Goal: Feedback & Contribution: Submit feedback/report problem

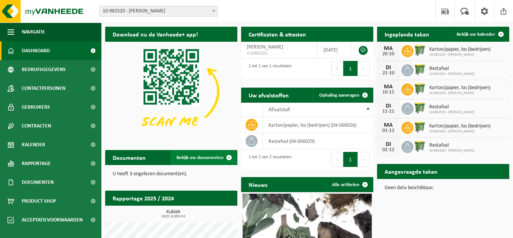
click at [209, 155] on span "Bekijk uw documenten" at bounding box center [200, 157] width 47 height 5
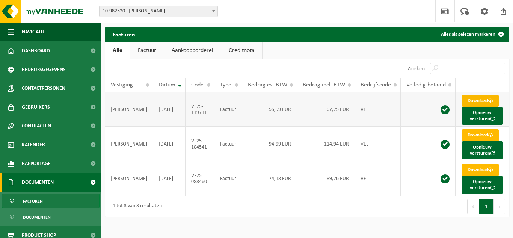
click at [475, 99] on link "Download" at bounding box center [480, 101] width 37 height 12
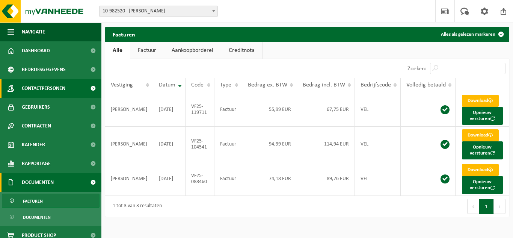
click at [54, 88] on span "Contactpersonen" at bounding box center [44, 88] width 44 height 19
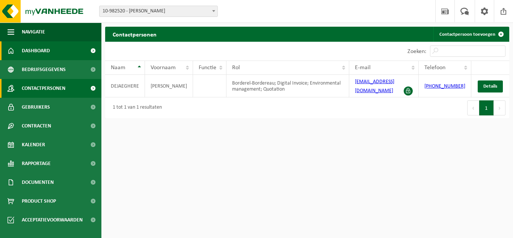
click at [38, 51] on span "Dashboard" at bounding box center [36, 50] width 28 height 19
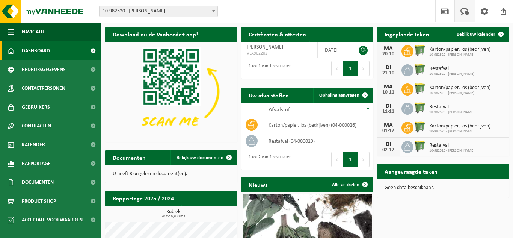
click at [466, 12] on span at bounding box center [465, 11] width 12 height 22
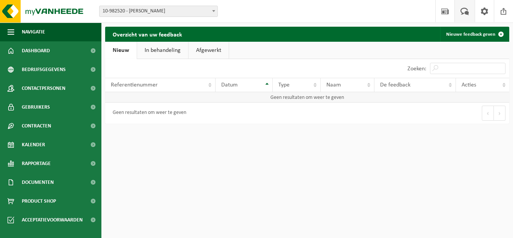
click at [203, 97] on td "Geen resultaten om weer te geven" at bounding box center [307, 97] width 404 height 11
click at [475, 36] on link "Nieuwe feedback geven" at bounding box center [474, 34] width 68 height 15
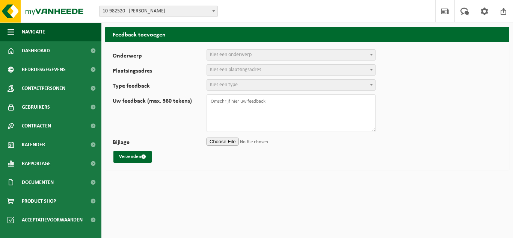
select select
click at [292, 56] on span "Kies een onderwerp" at bounding box center [291, 55] width 168 height 11
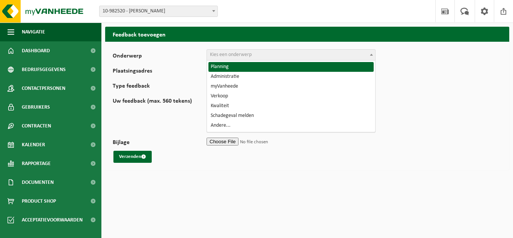
select select "1"
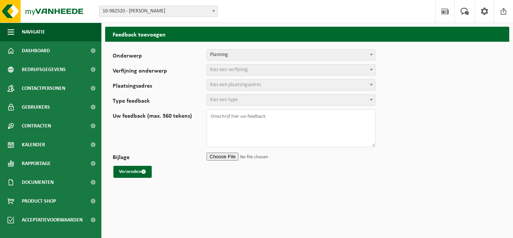
click at [270, 71] on span "Kies een verfijning" at bounding box center [291, 70] width 168 height 11
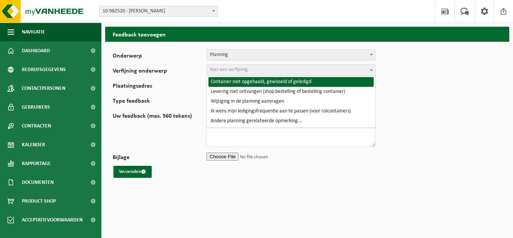
select select "2"
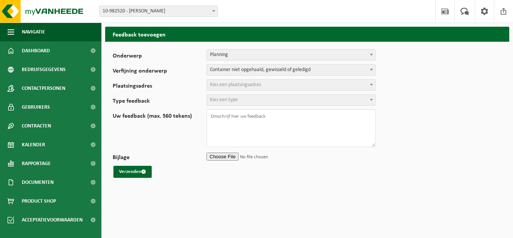
click at [263, 85] on span "Kies een plaatsingsadres" at bounding box center [291, 85] width 168 height 11
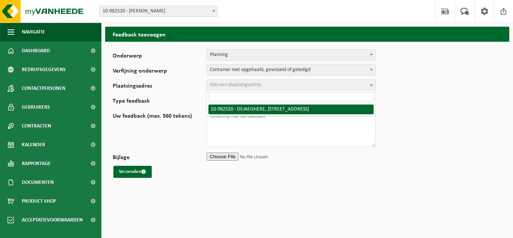
select select "162642"
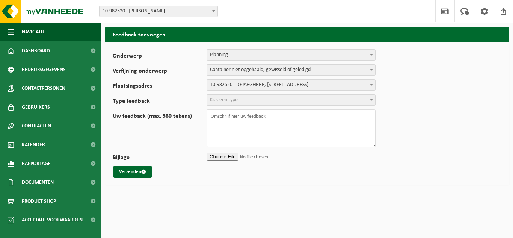
click at [248, 100] on span "Kies een type" at bounding box center [291, 100] width 168 height 11
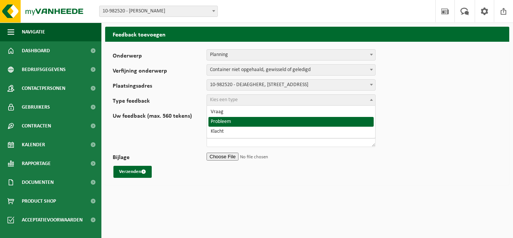
select select "ISS"
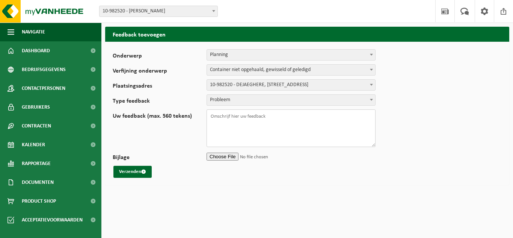
click at [241, 118] on textarea "Uw feedback (max. 560 tekens)" at bounding box center [291, 128] width 169 height 38
type textarea "Mijn container van papier en karton is niet geledigd geweest deze maandag terwi…"
click at [134, 171] on button "Verzenden" at bounding box center [133, 172] width 38 height 12
